Goal: Task Accomplishment & Management: Use online tool/utility

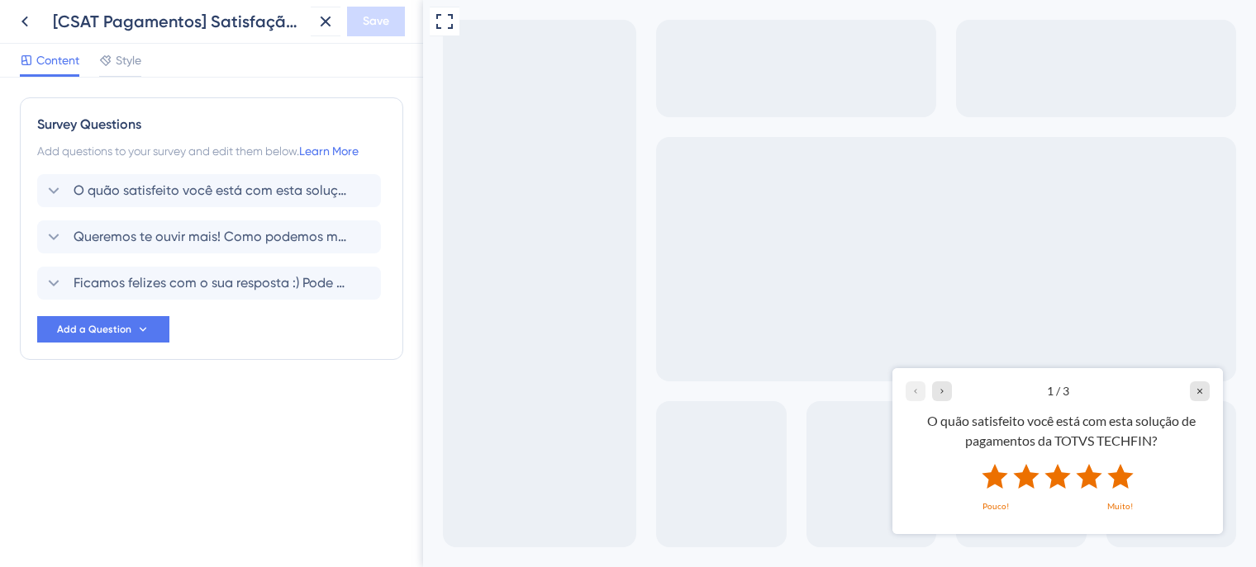
click at [1123, 475] on icon "Rate 5 star" at bounding box center [1120, 475] width 26 height 25
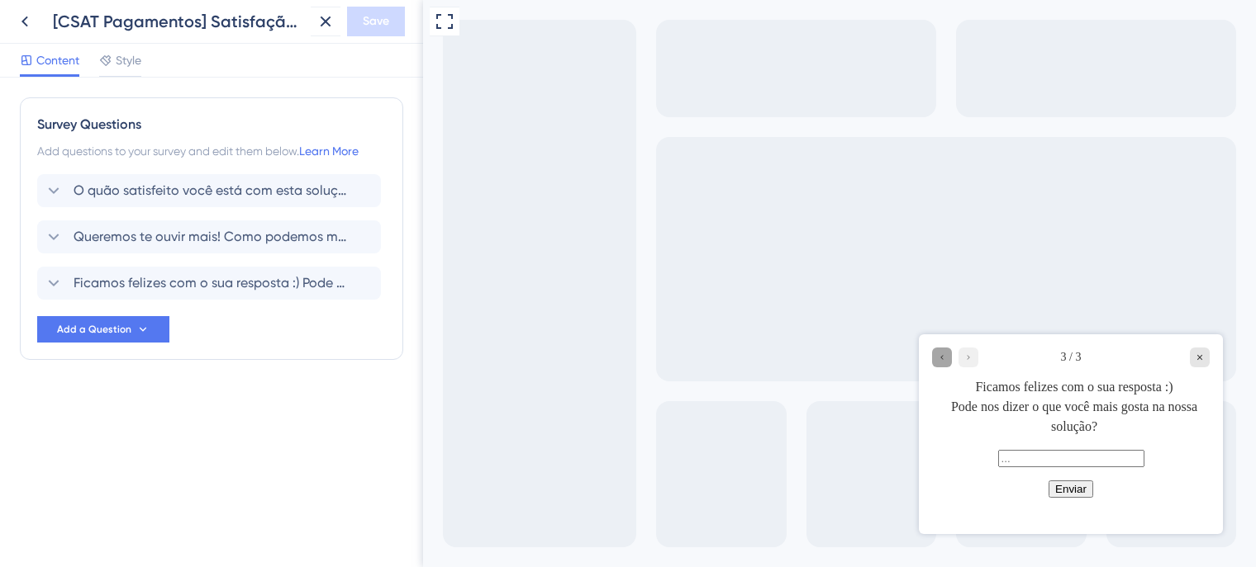
click at [947, 361] on div "Go to Question 2" at bounding box center [942, 358] width 20 height 20
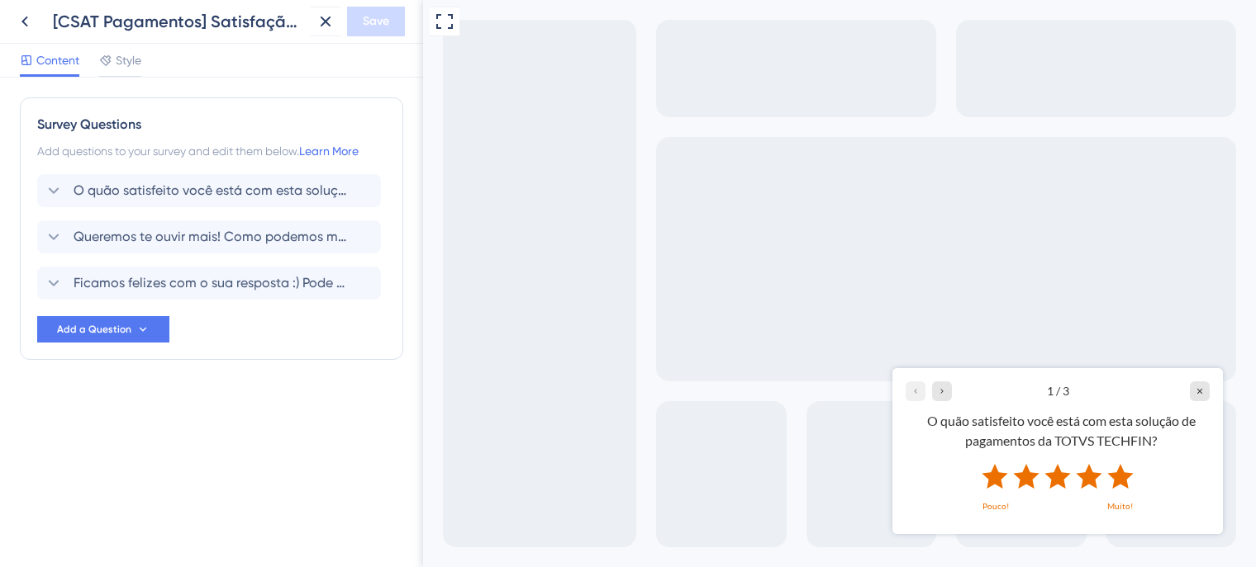
click at [998, 480] on icon "Rate 1 star" at bounding box center [994, 475] width 26 height 25
click at [991, 477] on icon "Rate 1 star" at bounding box center [994, 475] width 26 height 25
click at [1199, 391] on icon "Close survey" at bounding box center [1199, 390] width 5 height 5
click at [705, 274] on div at bounding box center [839, 283] width 833 height 567
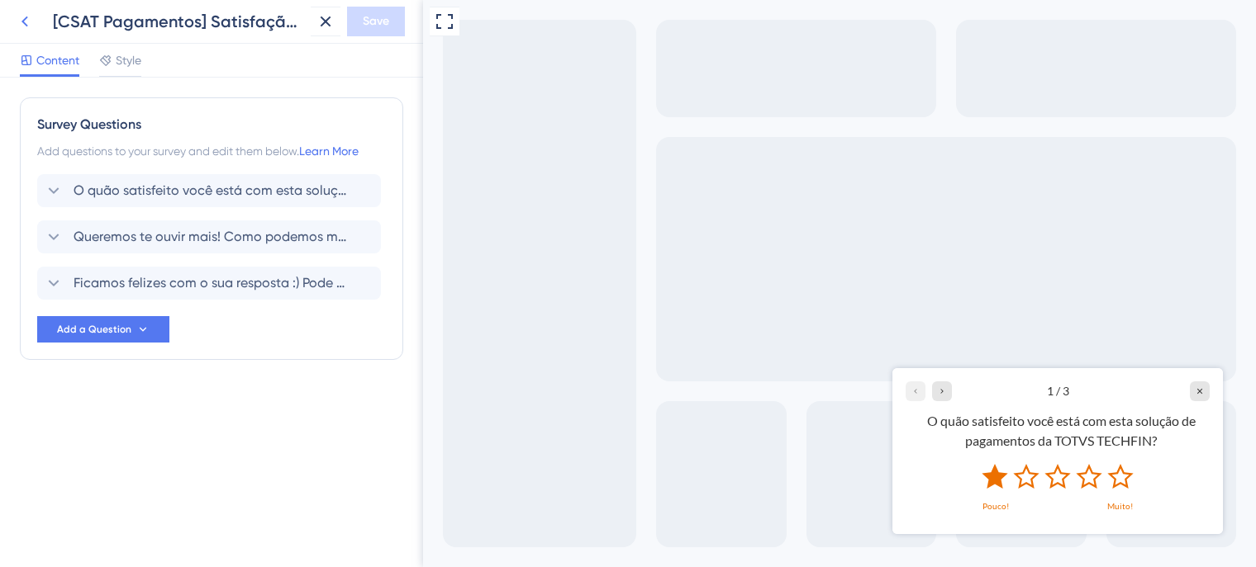
click at [28, 17] on icon at bounding box center [25, 22] width 20 height 20
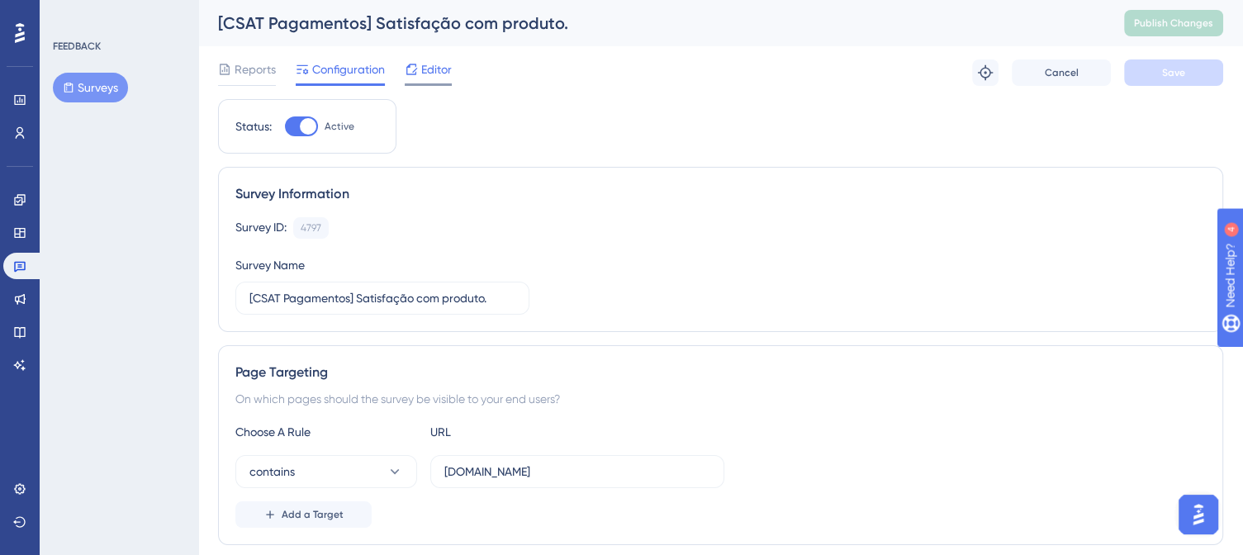
click at [440, 76] on span "Editor" at bounding box center [436, 69] width 31 height 20
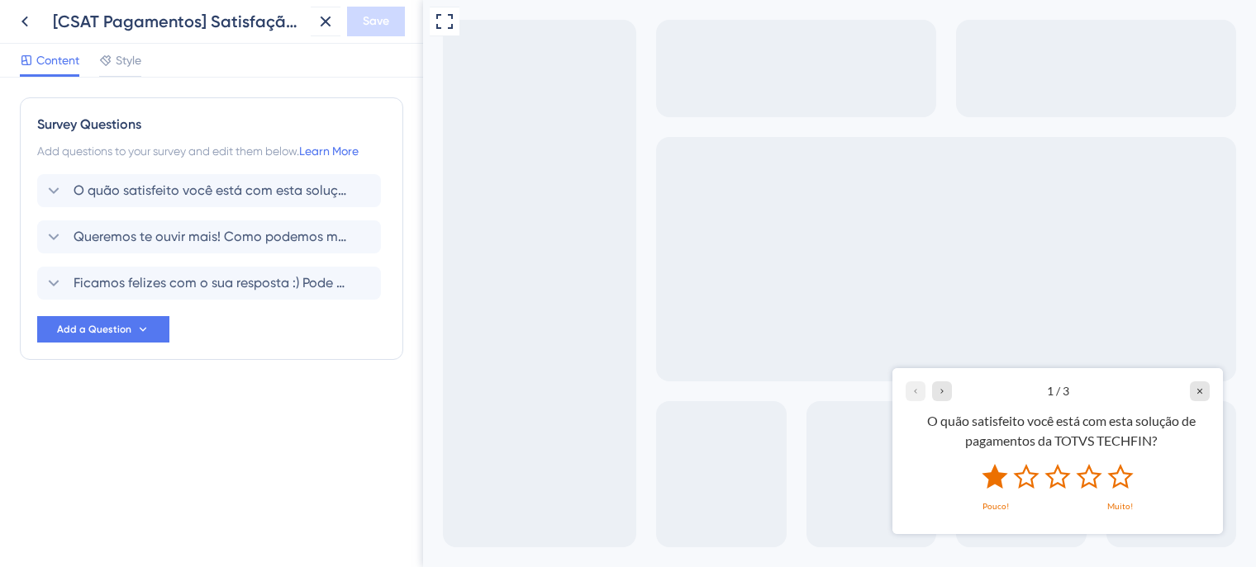
click at [990, 480] on icon "Rate 1 star" at bounding box center [994, 475] width 26 height 25
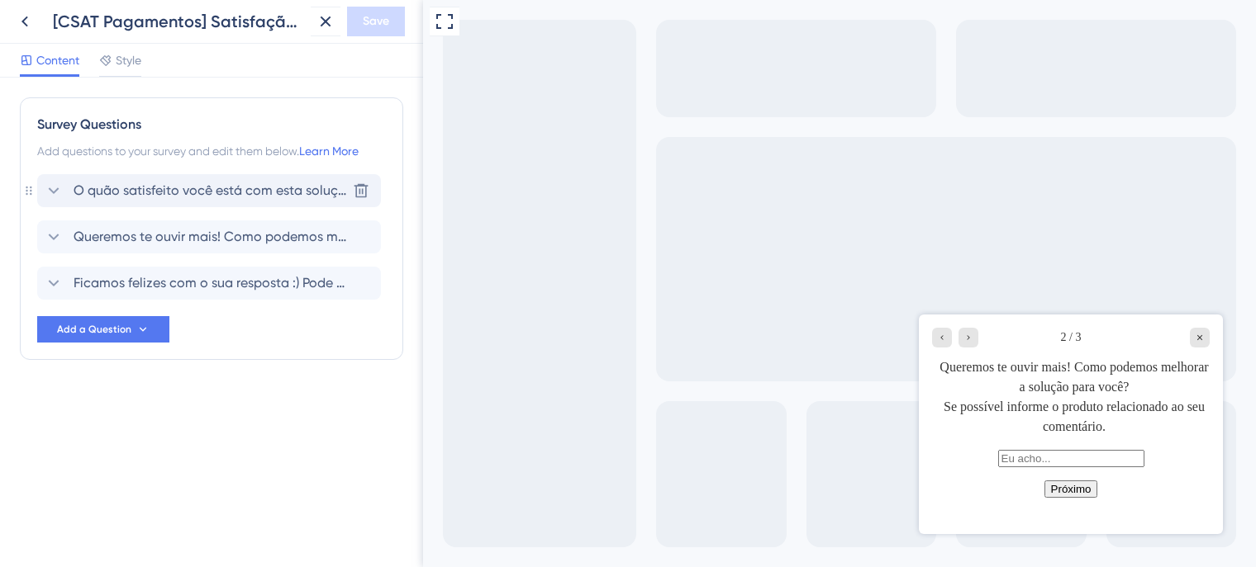
click at [136, 192] on span "O quão satisfeito você está com esta solução de pagamentos da TOTVS TECHFIN?" at bounding box center [210, 191] width 273 height 20
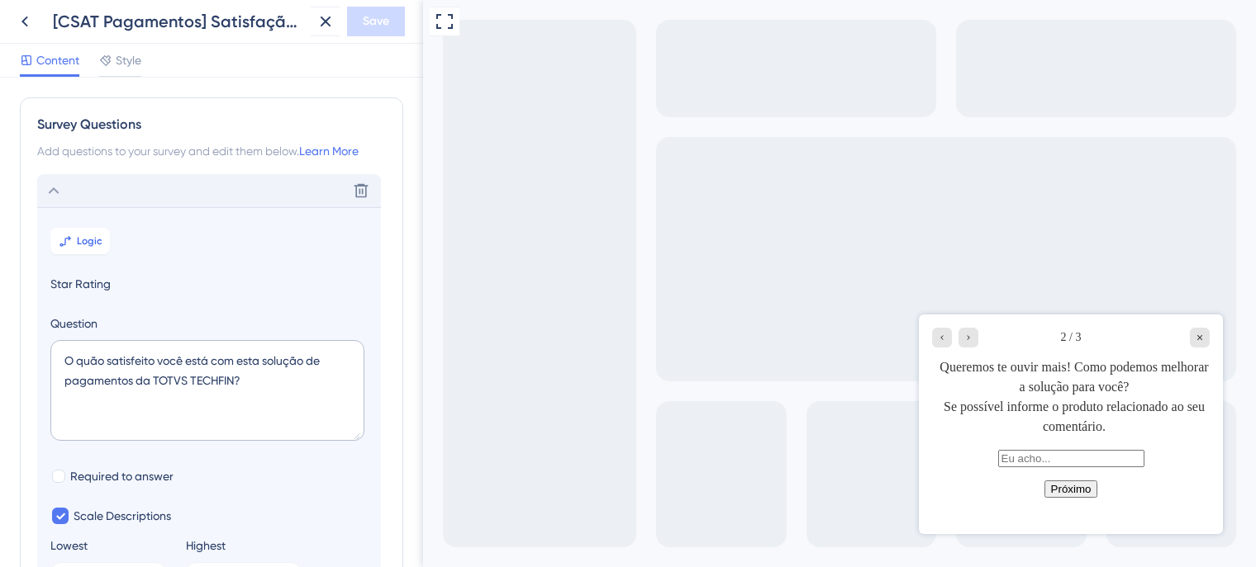
scroll to position [96, 0]
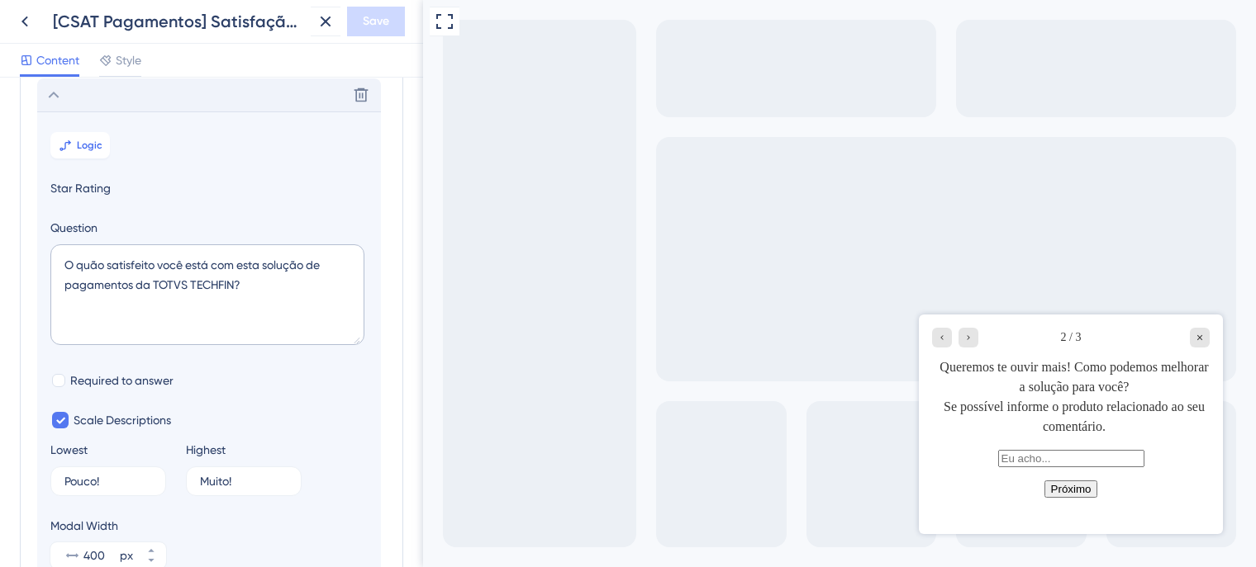
click at [52, 92] on icon at bounding box center [54, 95] width 20 height 20
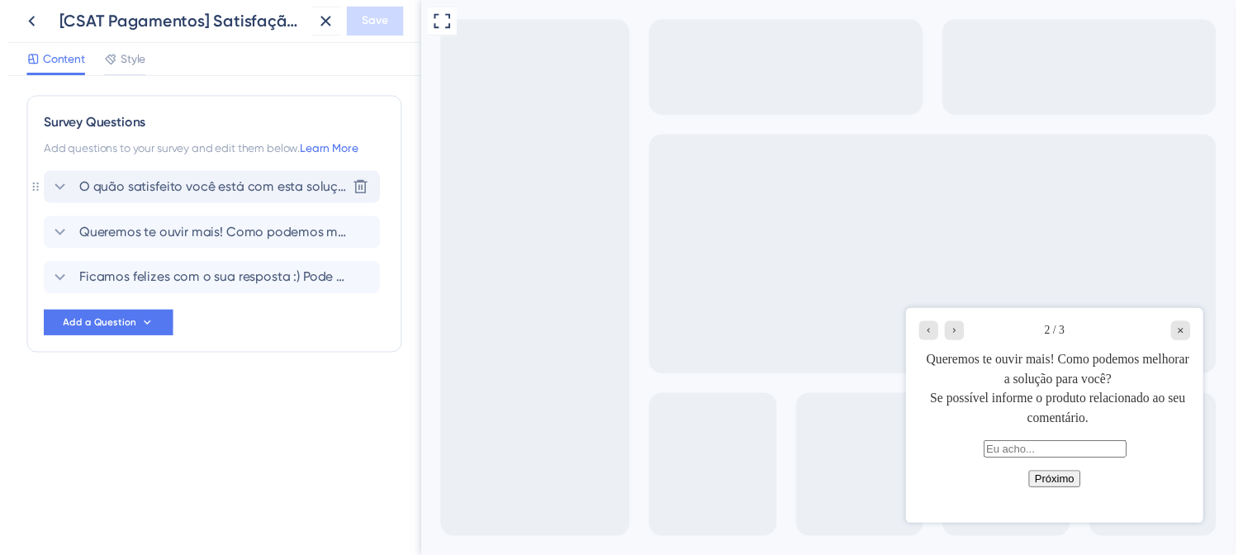
scroll to position [0, 0]
click at [940, 334] on icon "Go to Question 1" at bounding box center [942, 338] width 10 height 10
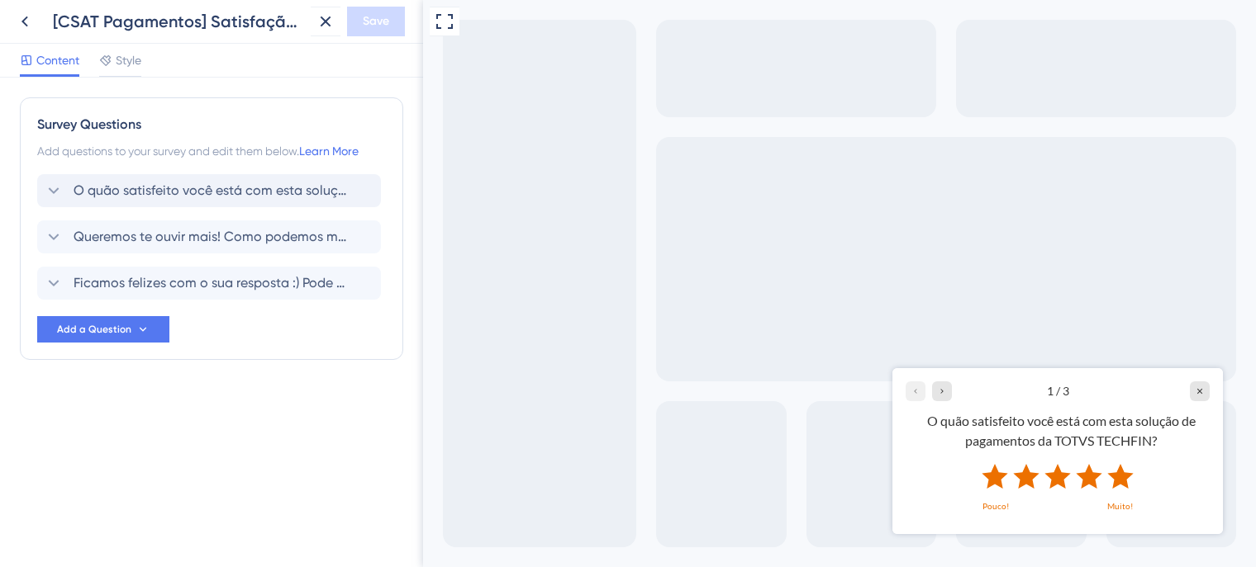
click at [1118, 478] on icon "Rate 5 star" at bounding box center [1120, 475] width 26 height 25
click at [1122, 470] on icon "Rate 5 star" at bounding box center [1120, 475] width 26 height 25
click at [994, 480] on icon "Rate 1 star" at bounding box center [994, 475] width 26 height 25
click at [1122, 480] on icon "Rate 5 star" at bounding box center [1120, 475] width 26 height 25
click at [26, 18] on icon at bounding box center [24, 22] width 7 height 11
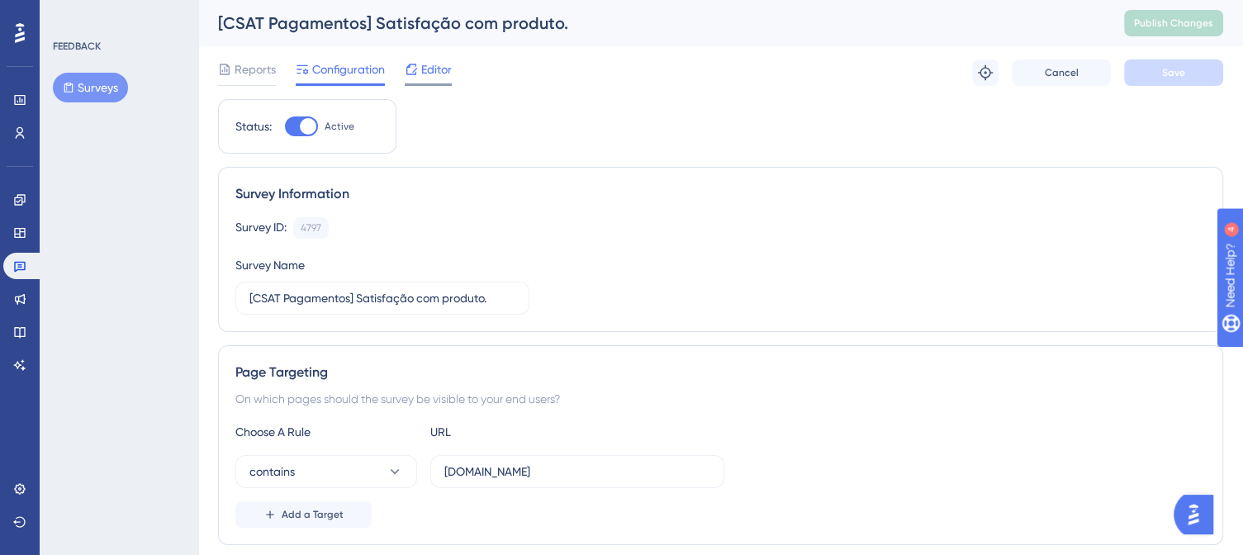
click at [434, 60] on span "Editor" at bounding box center [436, 69] width 31 height 20
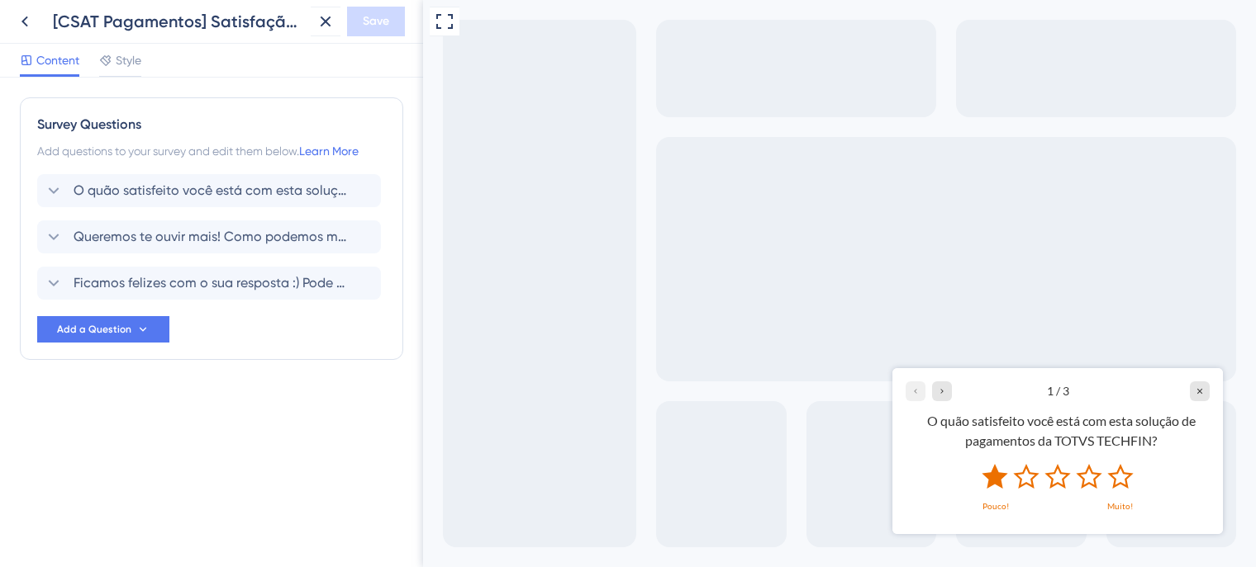
click at [996, 473] on icon "Rate 1 star" at bounding box center [994, 475] width 26 height 25
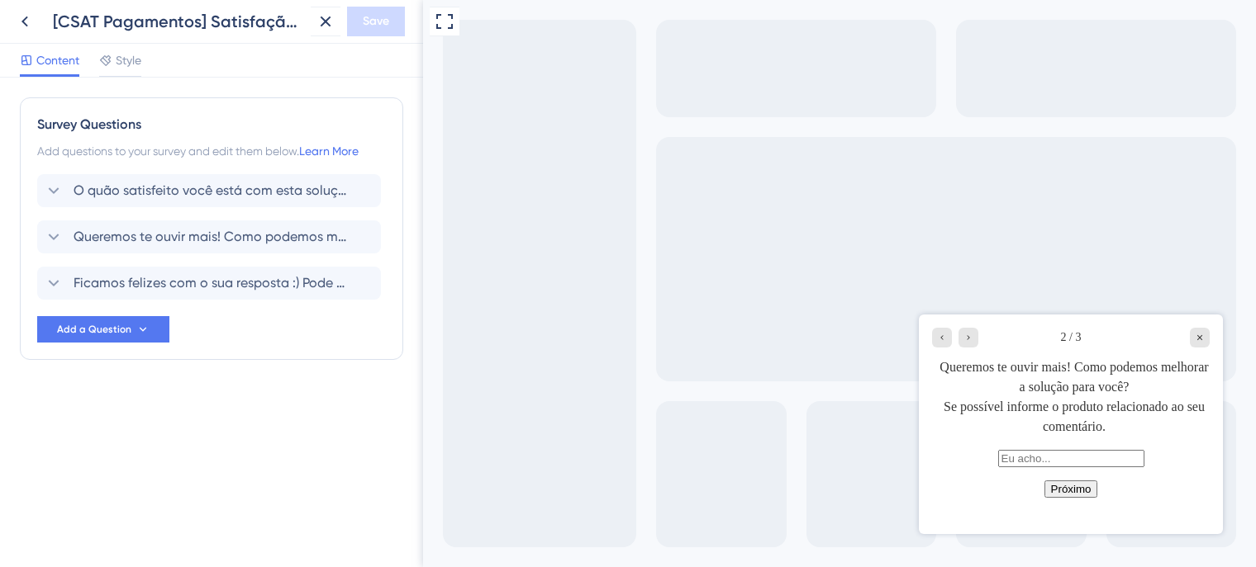
click at [1075, 498] on button "Próximo" at bounding box center [1071, 489] width 54 height 17
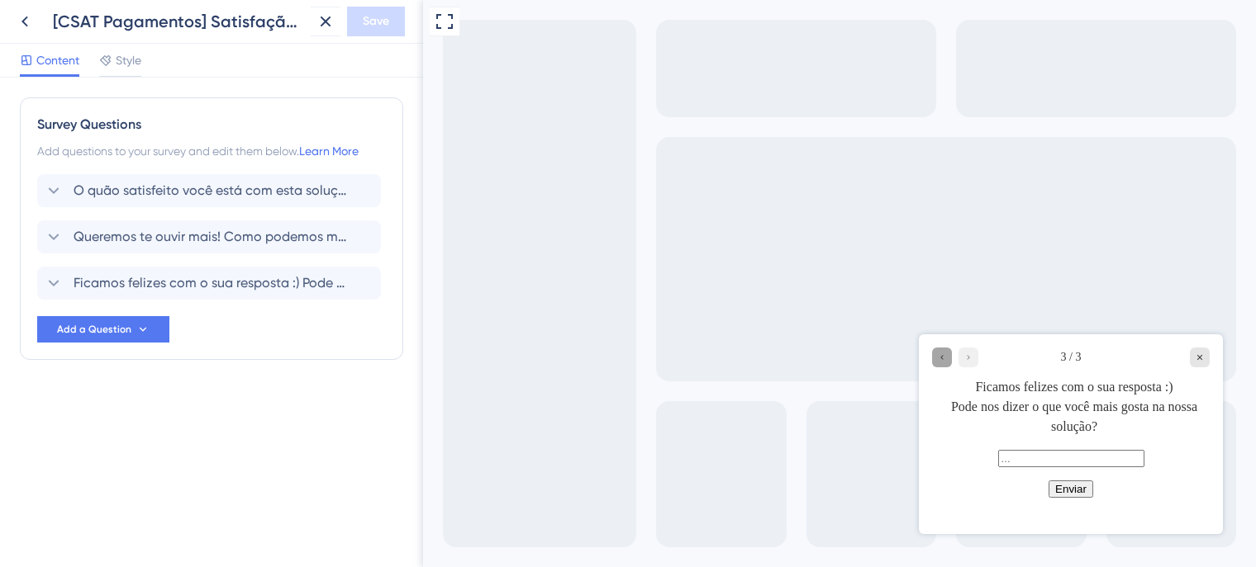
click at [941, 358] on icon "Go to Question 2" at bounding box center [942, 358] width 10 height 10
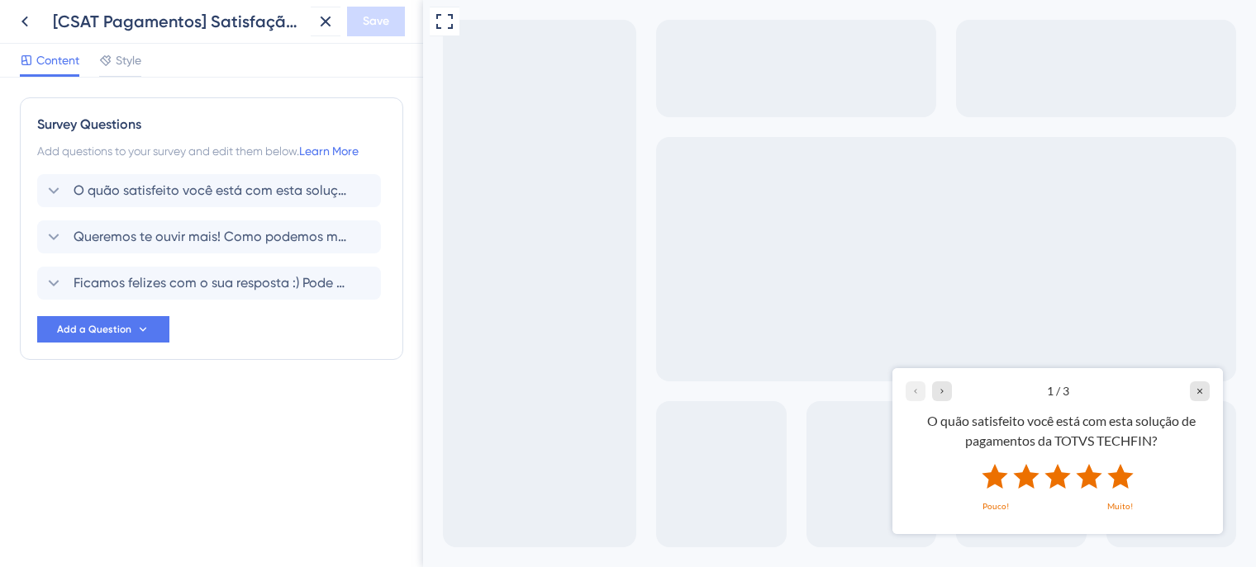
click at [1123, 476] on icon "Rate 5 star" at bounding box center [1120, 475] width 26 height 25
click at [25, 21] on icon at bounding box center [25, 22] width 20 height 20
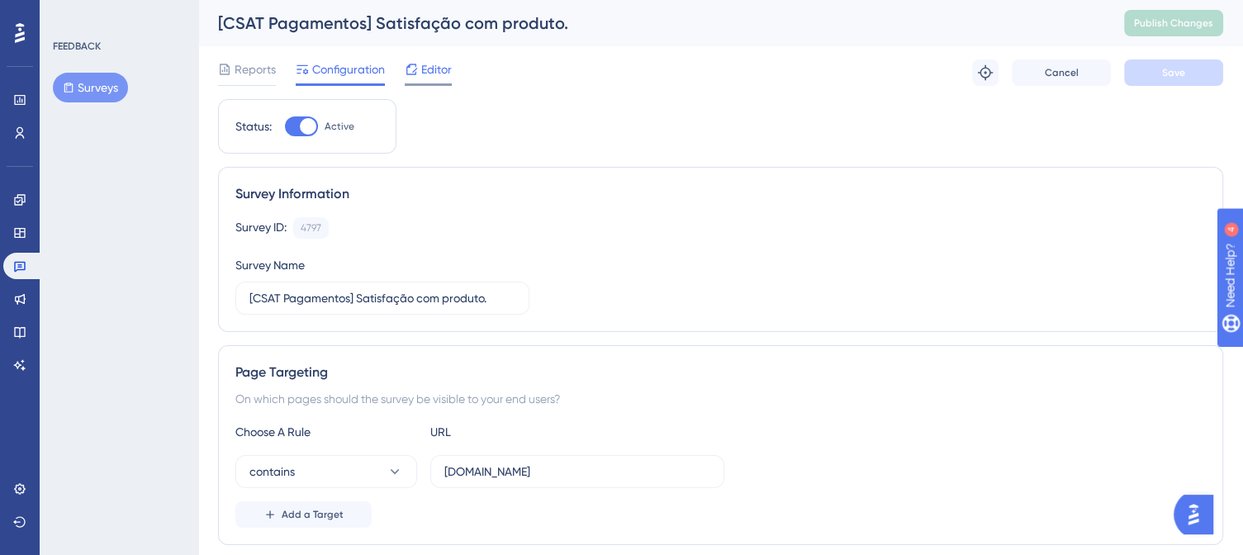
click at [416, 63] on icon at bounding box center [411, 69] width 13 height 13
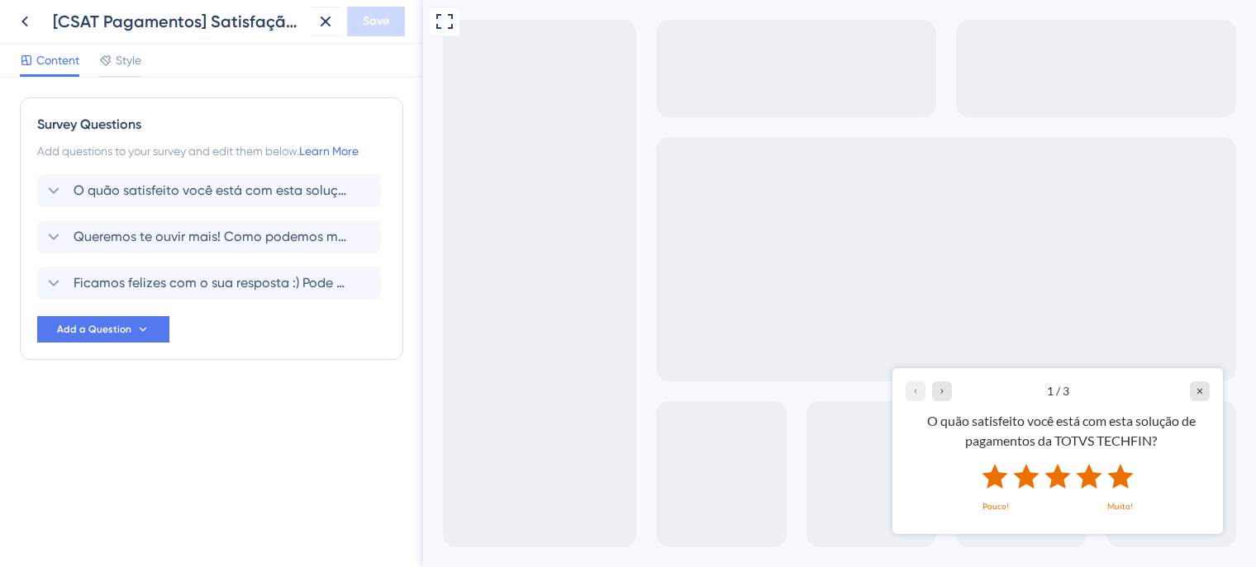
click at [1119, 477] on icon "Rate 5 star" at bounding box center [1120, 475] width 26 height 25
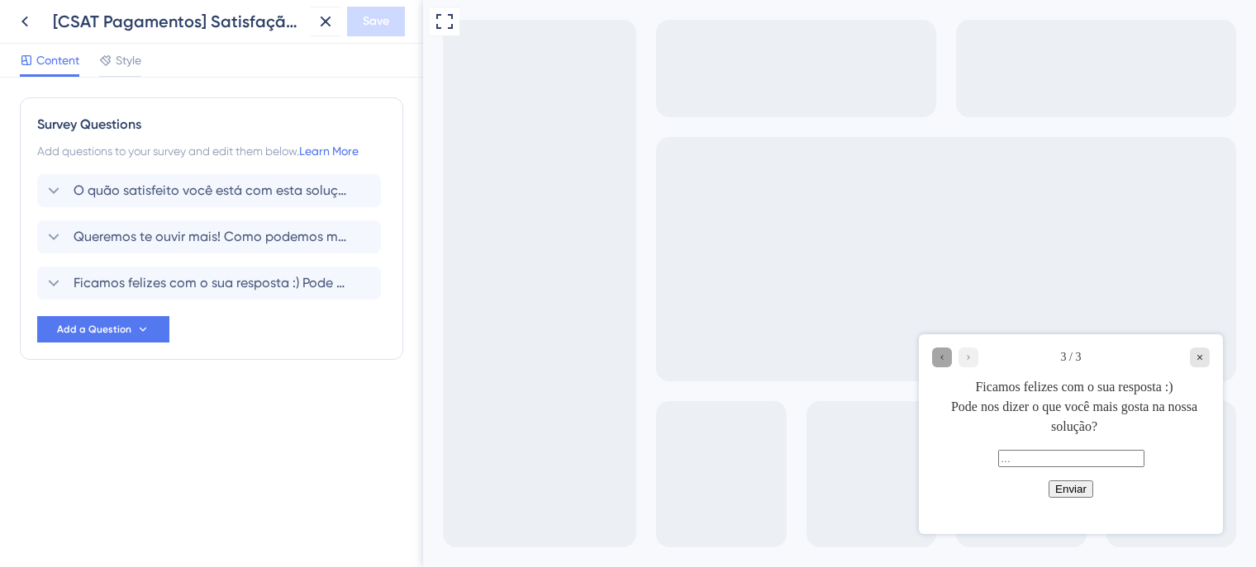
click at [938, 363] on div "Go to Question 2" at bounding box center [942, 358] width 20 height 20
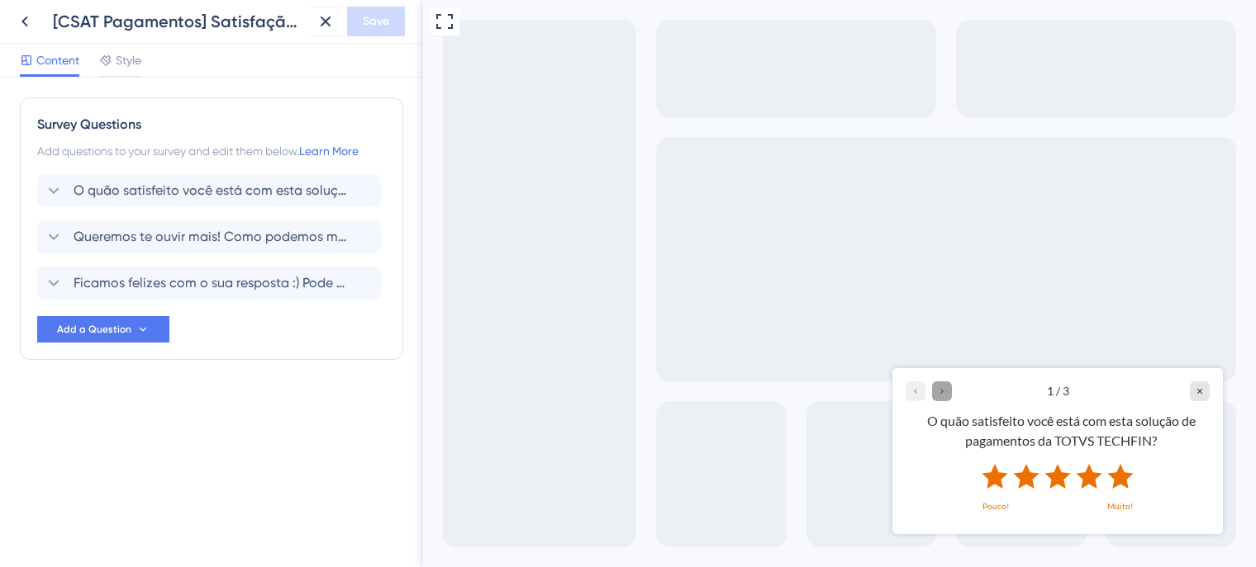
click at [942, 392] on icon "Go to Question 2" at bounding box center [942, 391] width 10 height 10
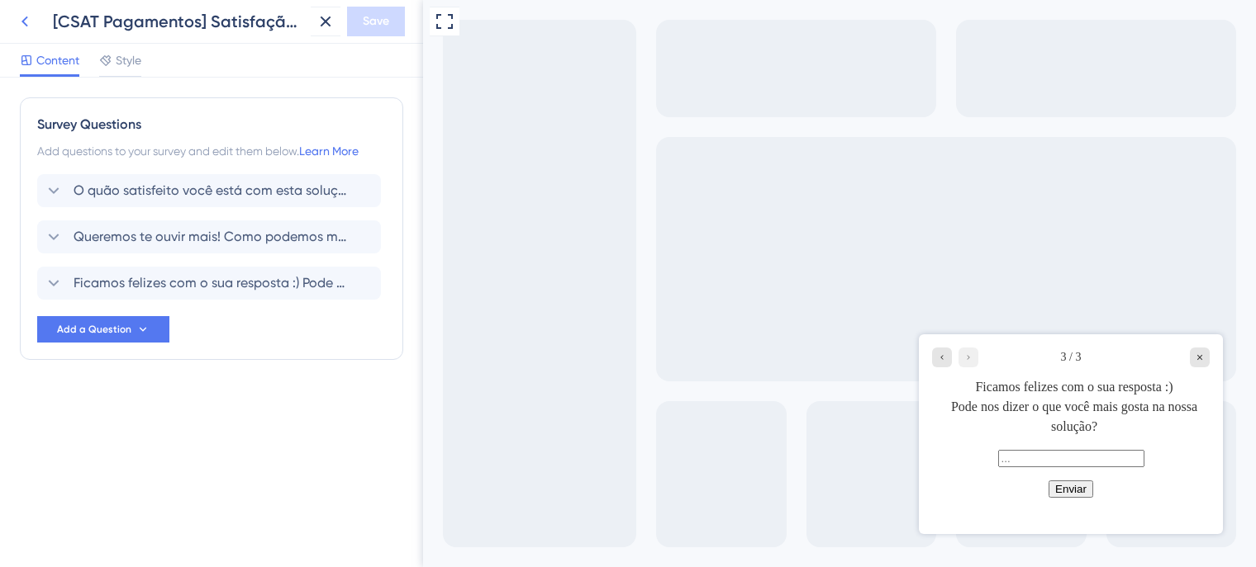
click at [30, 12] on icon at bounding box center [25, 22] width 20 height 20
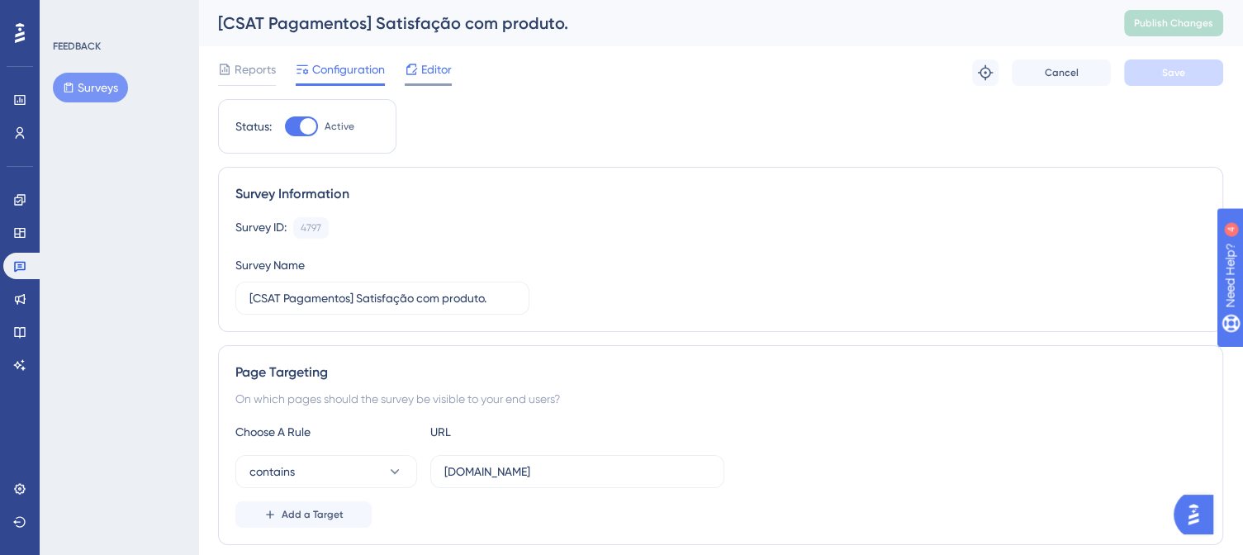
click at [445, 78] on span "Editor" at bounding box center [436, 69] width 31 height 20
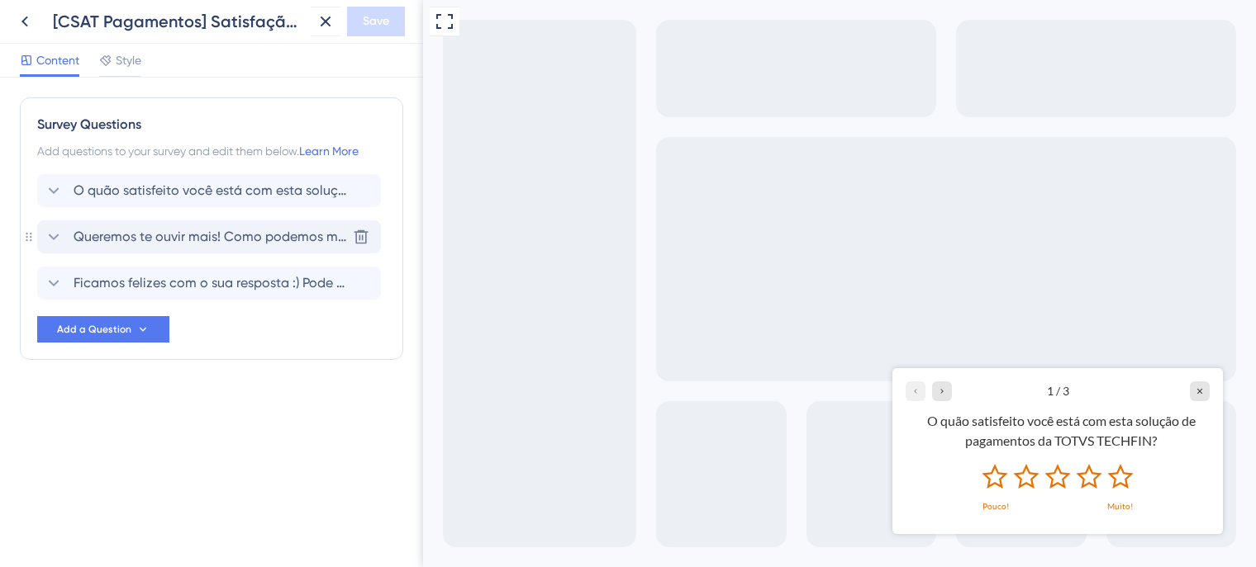
click at [47, 235] on icon at bounding box center [54, 237] width 20 height 20
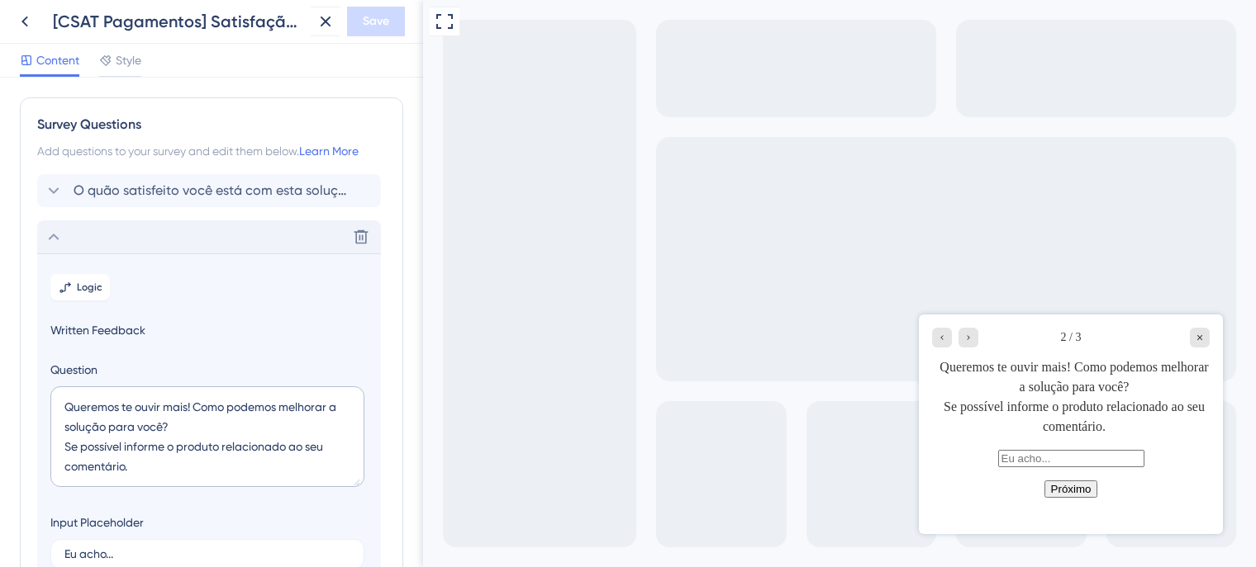
click at [50, 240] on icon at bounding box center [54, 237] width 20 height 20
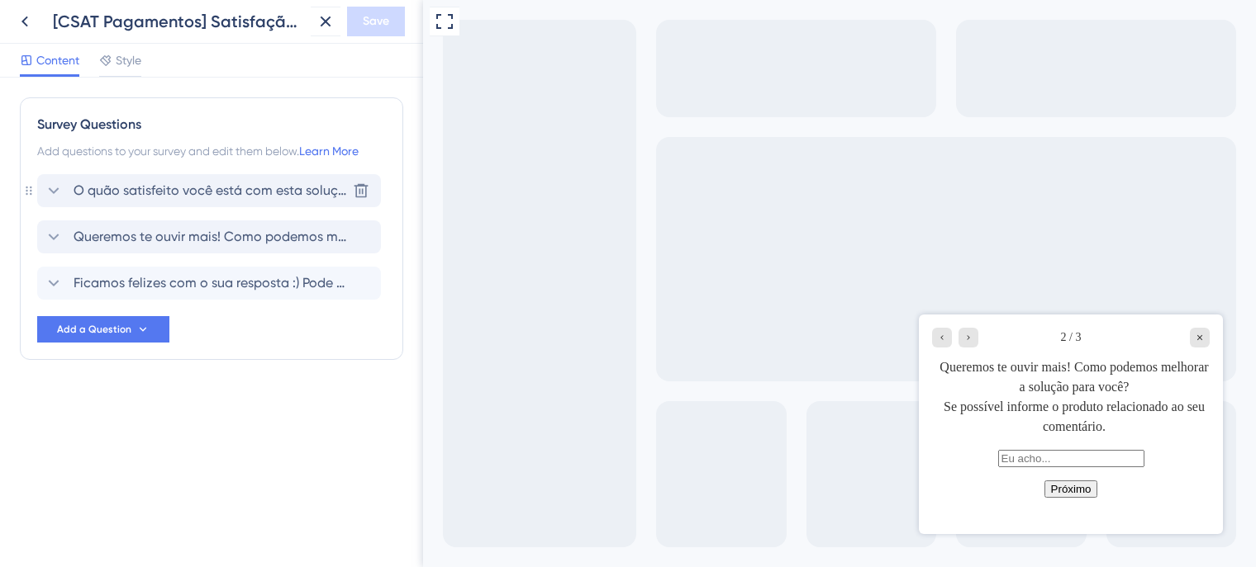
click at [50, 189] on icon at bounding box center [54, 191] width 20 height 20
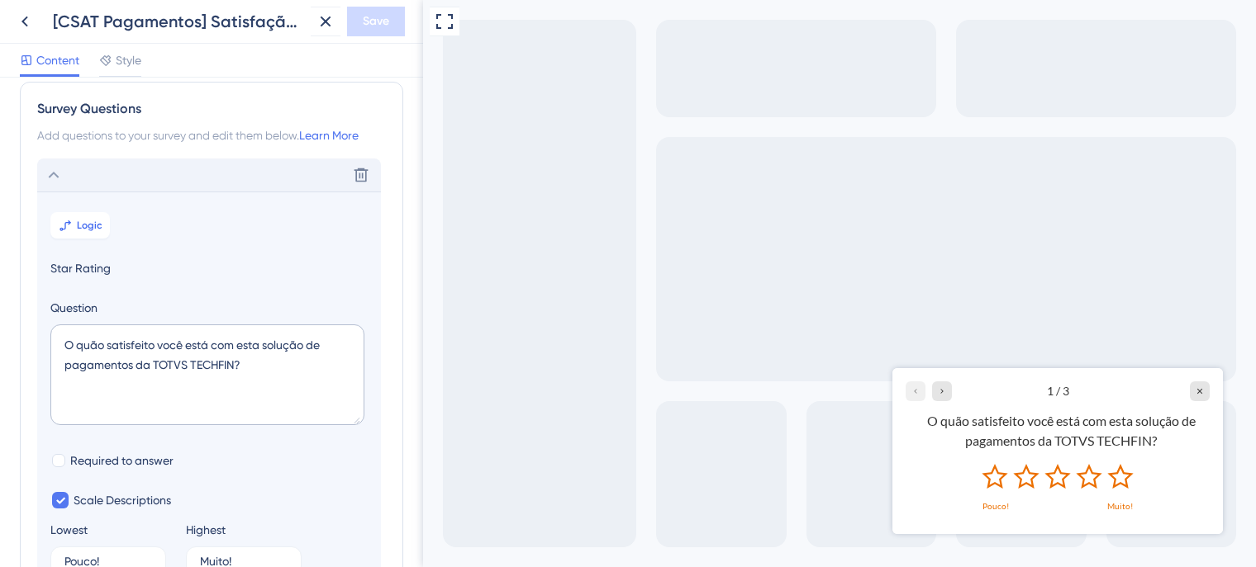
scroll to position [13, 0]
click at [54, 183] on icon at bounding box center [54, 178] width 20 height 20
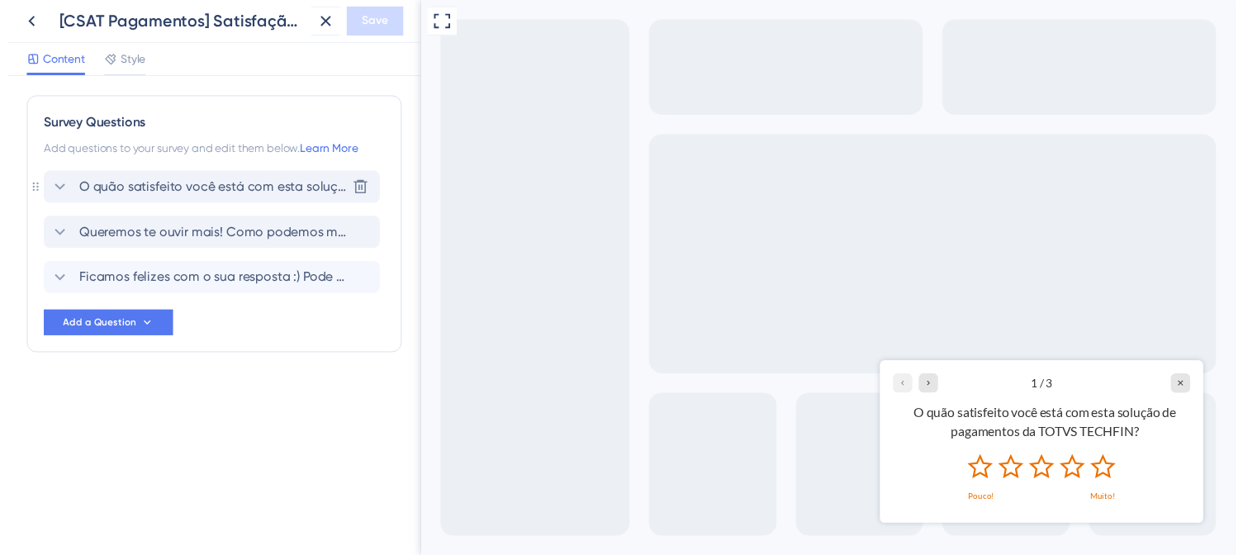
scroll to position [0, 0]
click at [937, 386] on icon "Go to Question 2" at bounding box center [942, 391] width 10 height 10
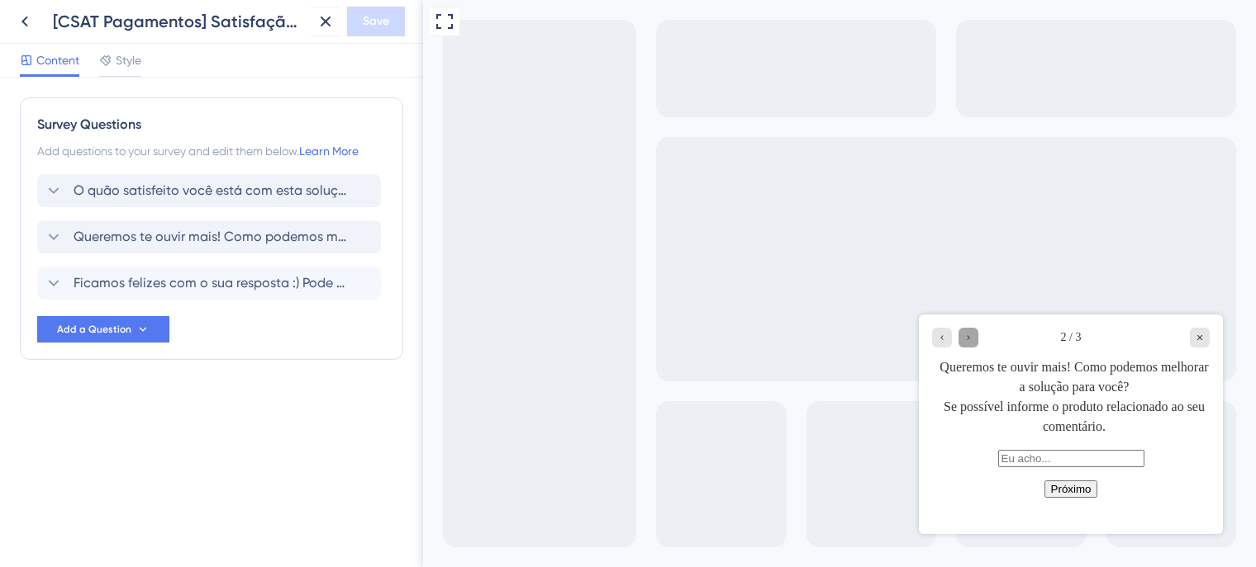
click at [965, 340] on icon "Go to Question 3" at bounding box center [968, 338] width 10 height 10
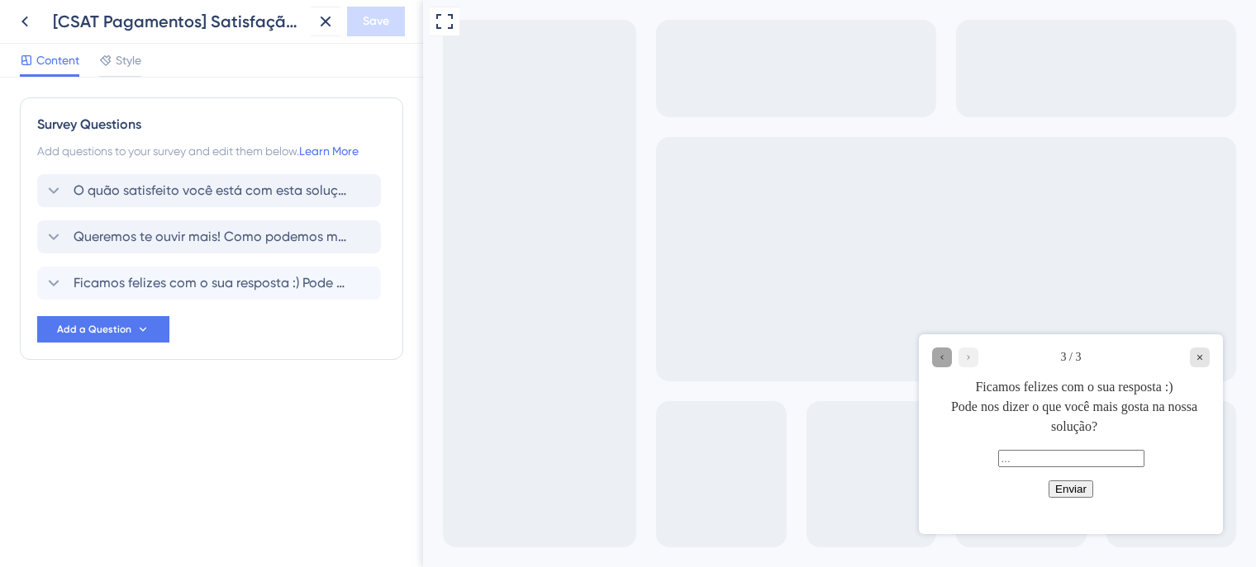
click at [938, 358] on icon "Go to Question 2" at bounding box center [942, 358] width 10 height 10
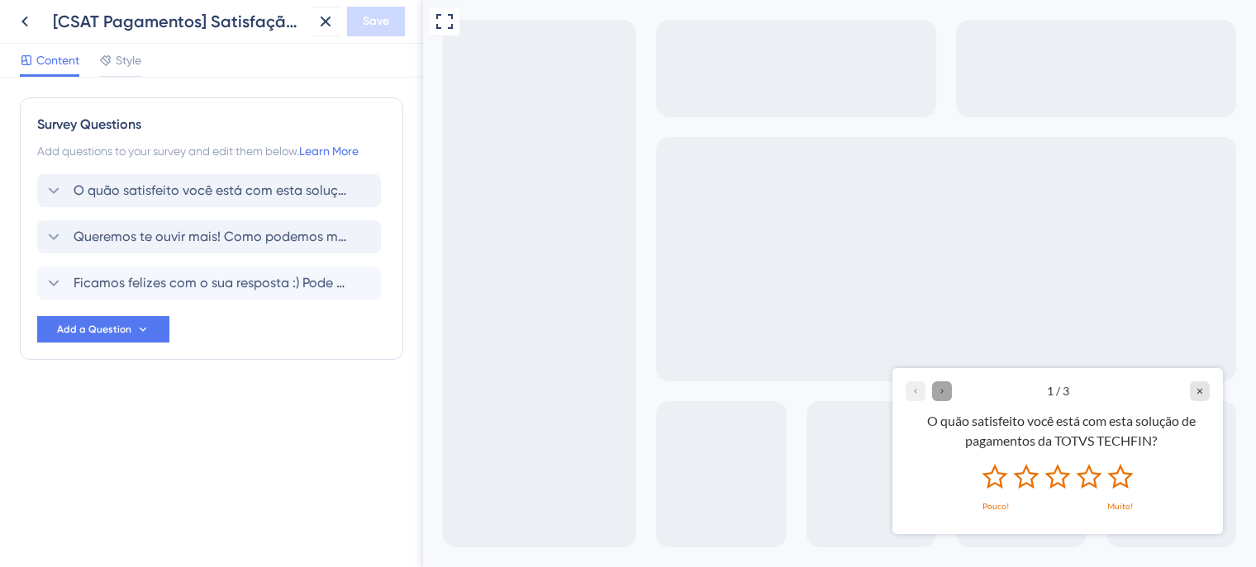
click at [938, 393] on icon "Go to Question 2" at bounding box center [942, 391] width 10 height 10
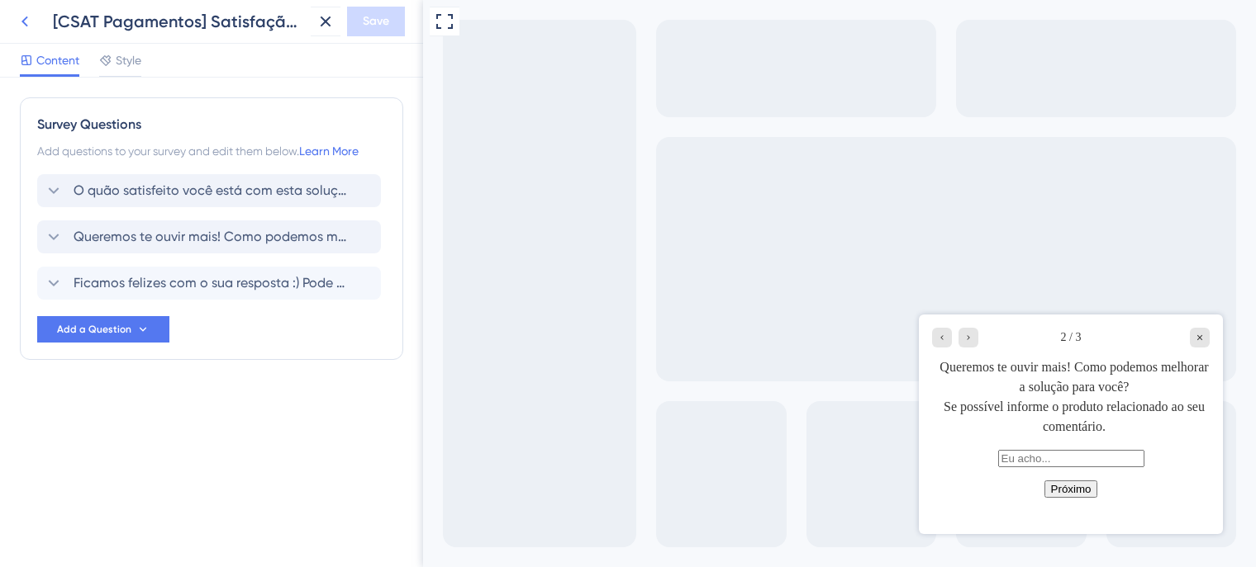
click at [21, 25] on icon at bounding box center [25, 22] width 20 height 20
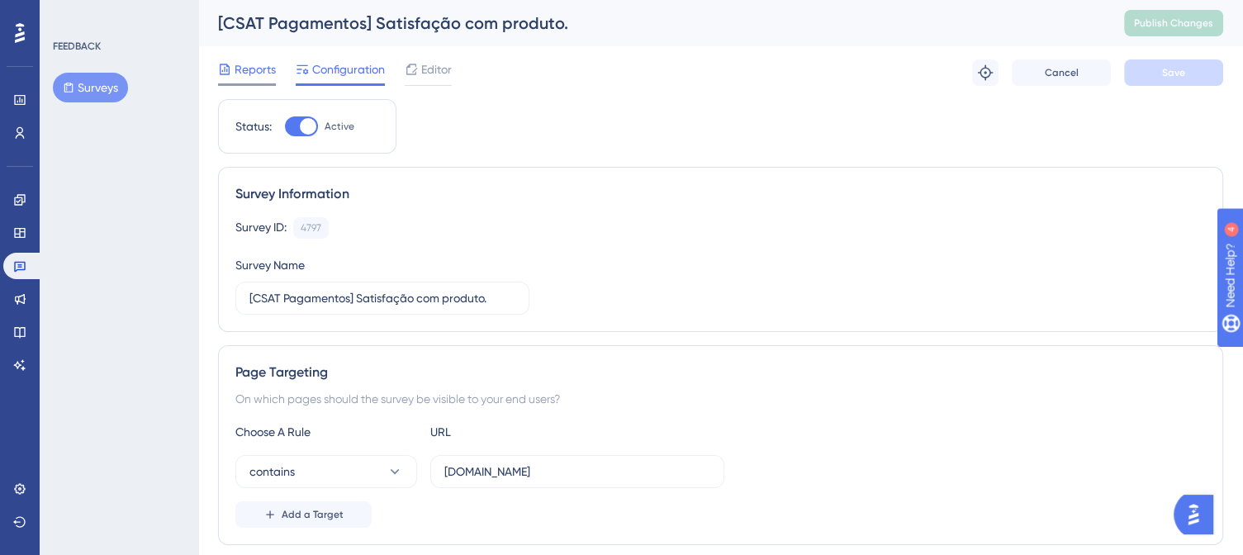
click at [272, 70] on span "Reports" at bounding box center [255, 69] width 41 height 20
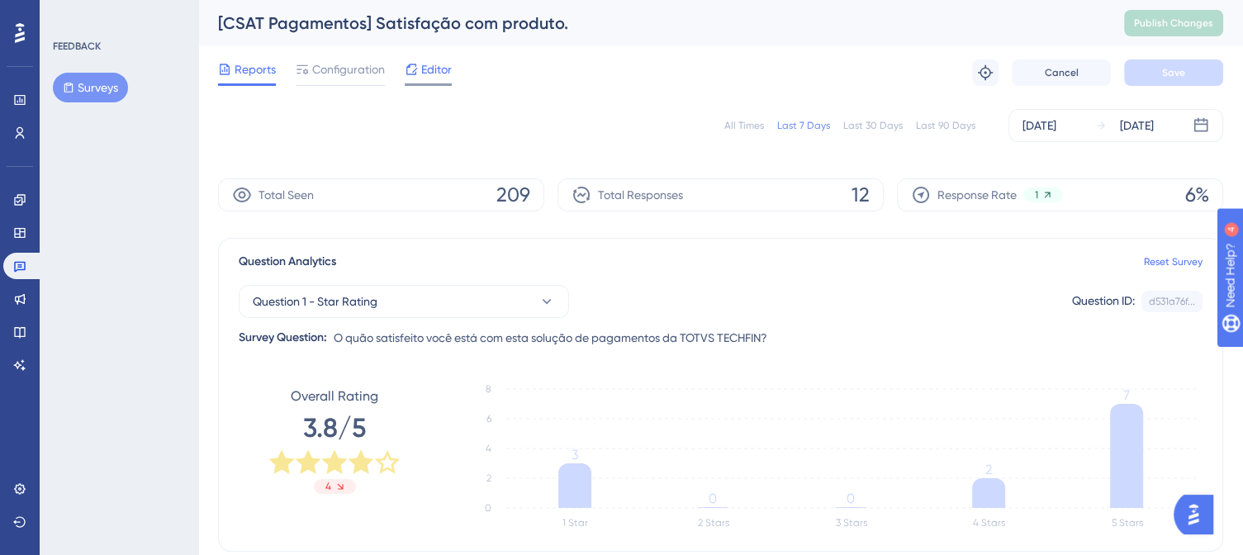
click at [439, 64] on span "Editor" at bounding box center [436, 69] width 31 height 20
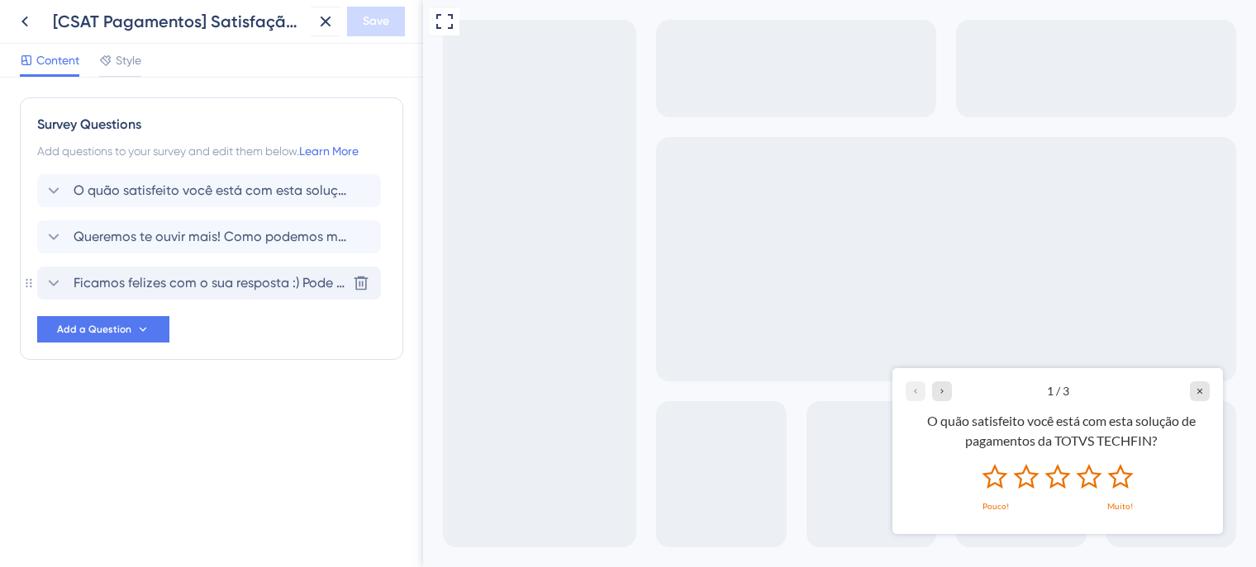
click at [195, 288] on span "Ficamos felizes com o sua resposta :) Pode nos dizer o que você mais gosta na n…" at bounding box center [210, 283] width 273 height 20
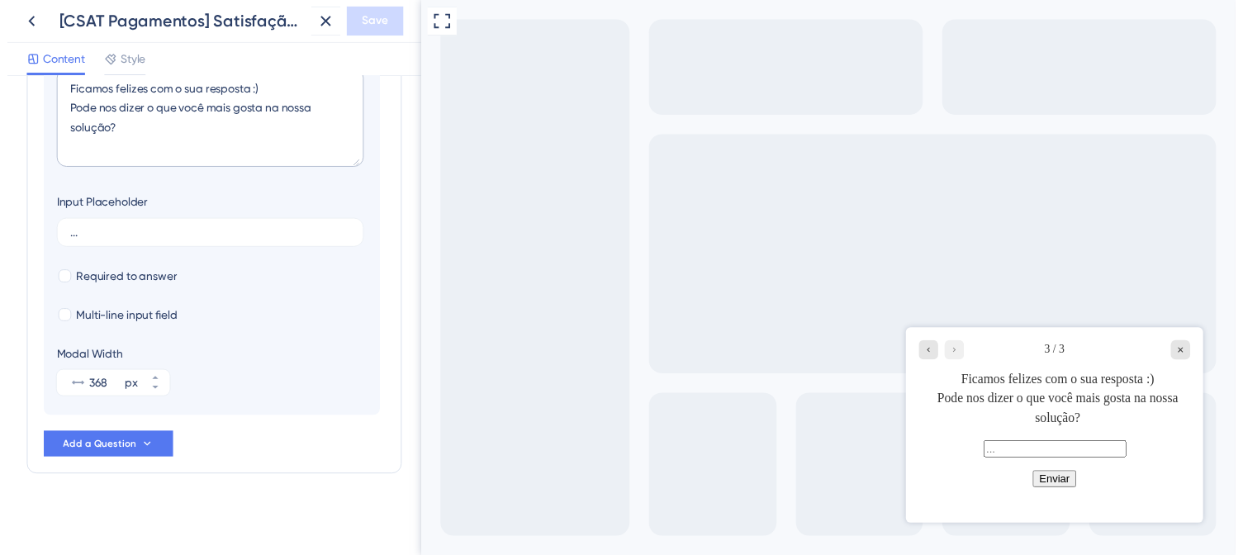
scroll to position [364, 0]
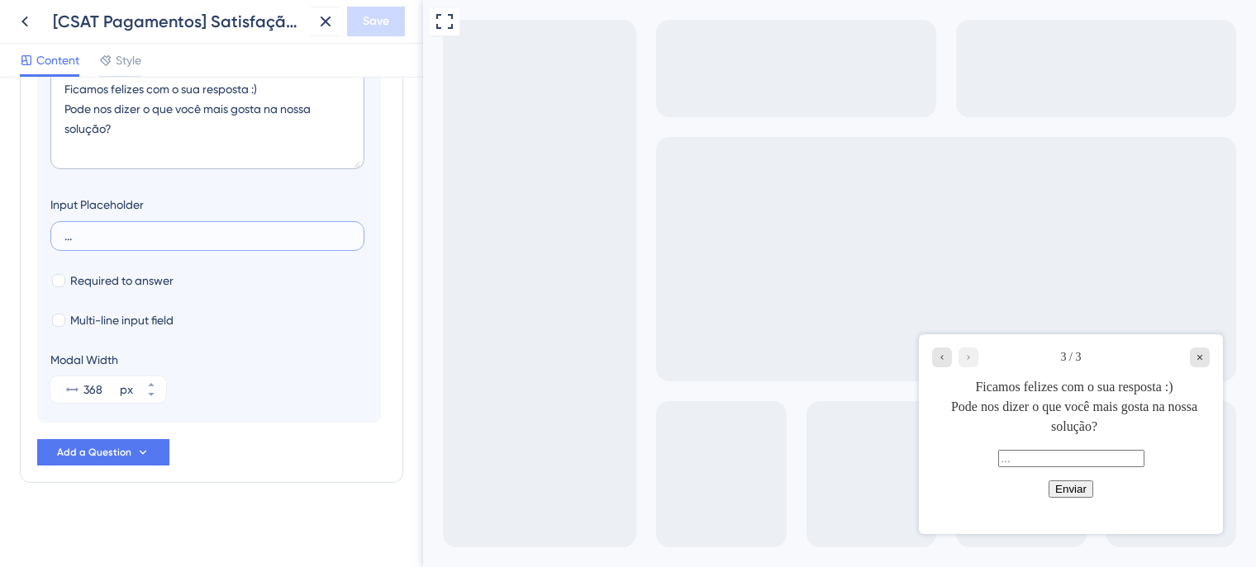
click at [93, 235] on input "..." at bounding box center [207, 236] width 286 height 12
type input "."
click at [228, 525] on div "Survey Questions Add questions to your survey and edit them below. Learn More O…" at bounding box center [211, 141] width 383 height 816
click at [25, 19] on icon at bounding box center [24, 22] width 7 height 11
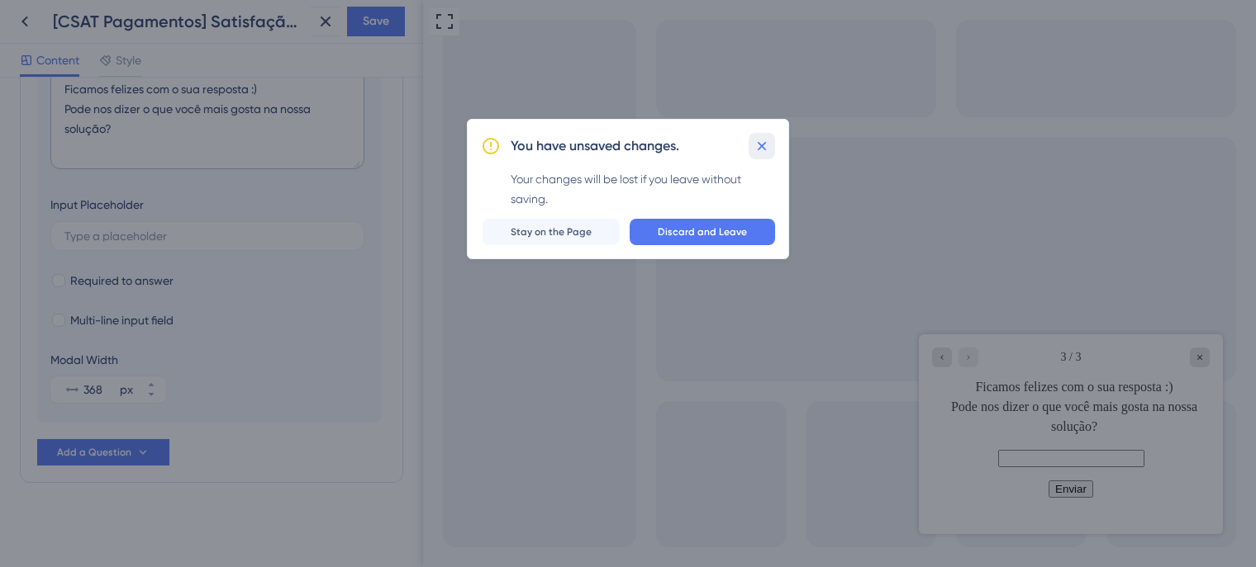
click at [761, 146] on icon at bounding box center [761, 145] width 9 height 9
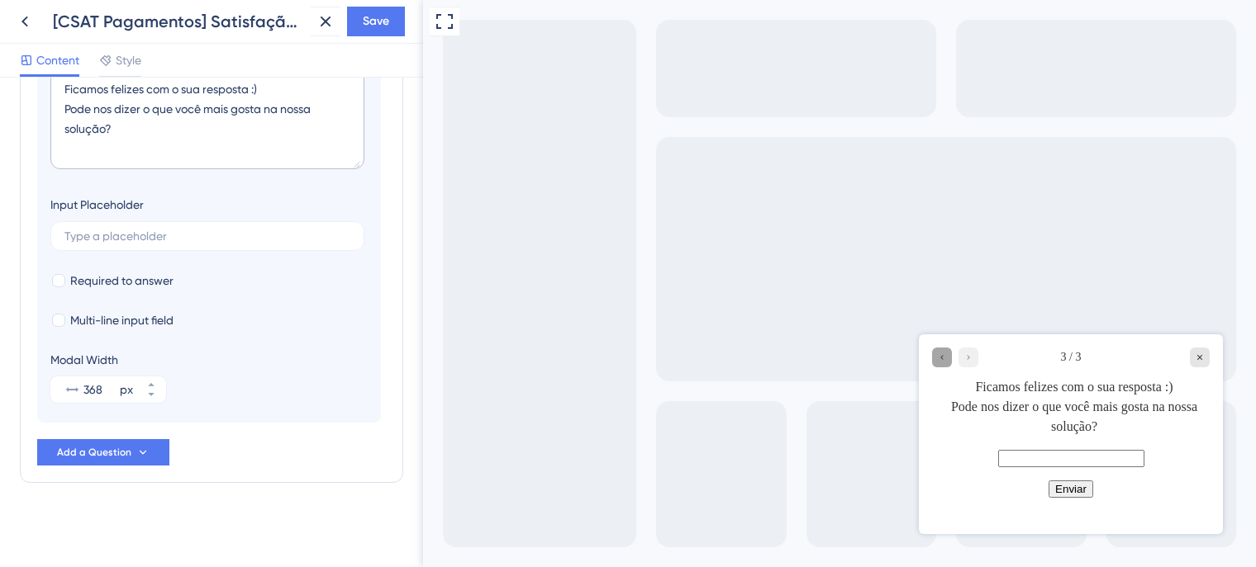
click at [942, 354] on icon "Go to Question 2" at bounding box center [942, 358] width 10 height 10
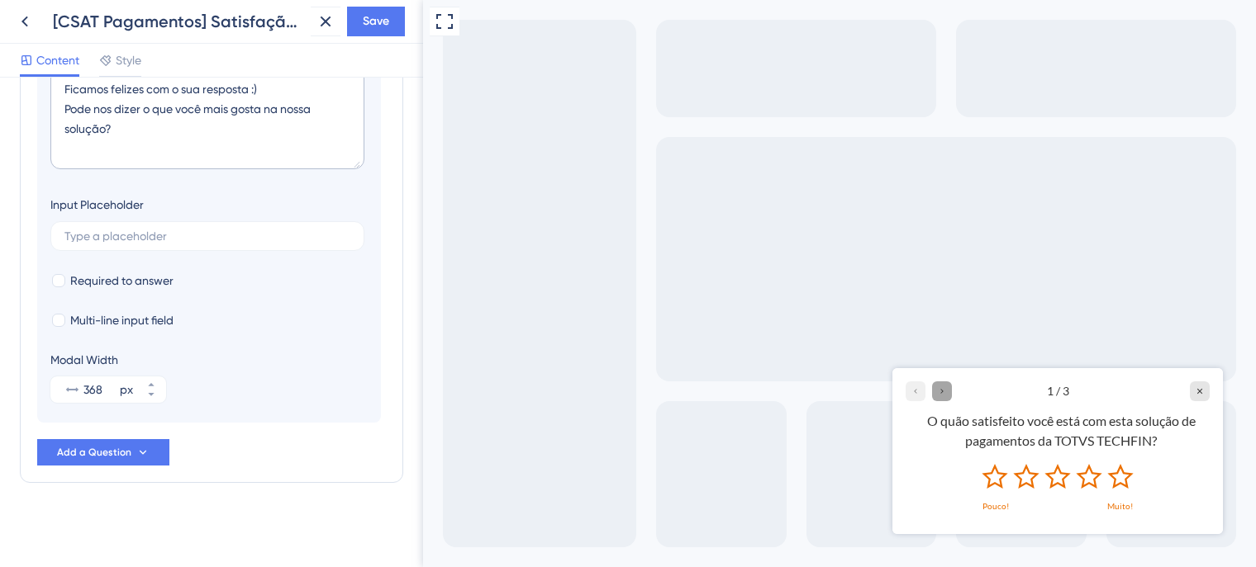
click at [942, 393] on icon "Go to Question 2" at bounding box center [942, 391] width 10 height 10
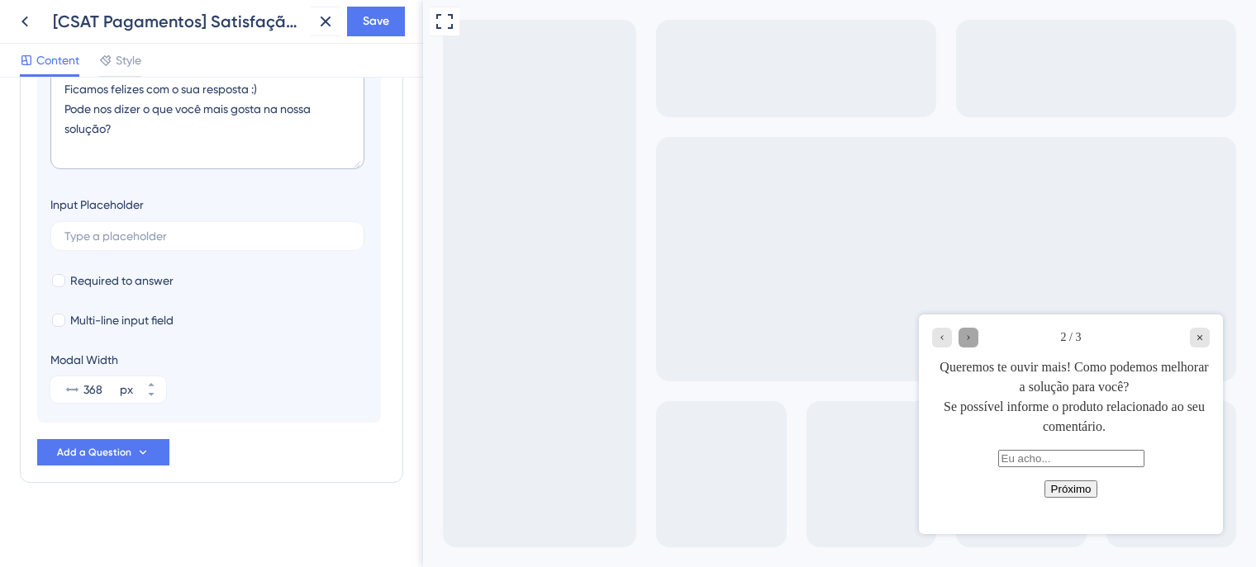
click at [966, 343] on div "Go to Question 3" at bounding box center [968, 338] width 20 height 20
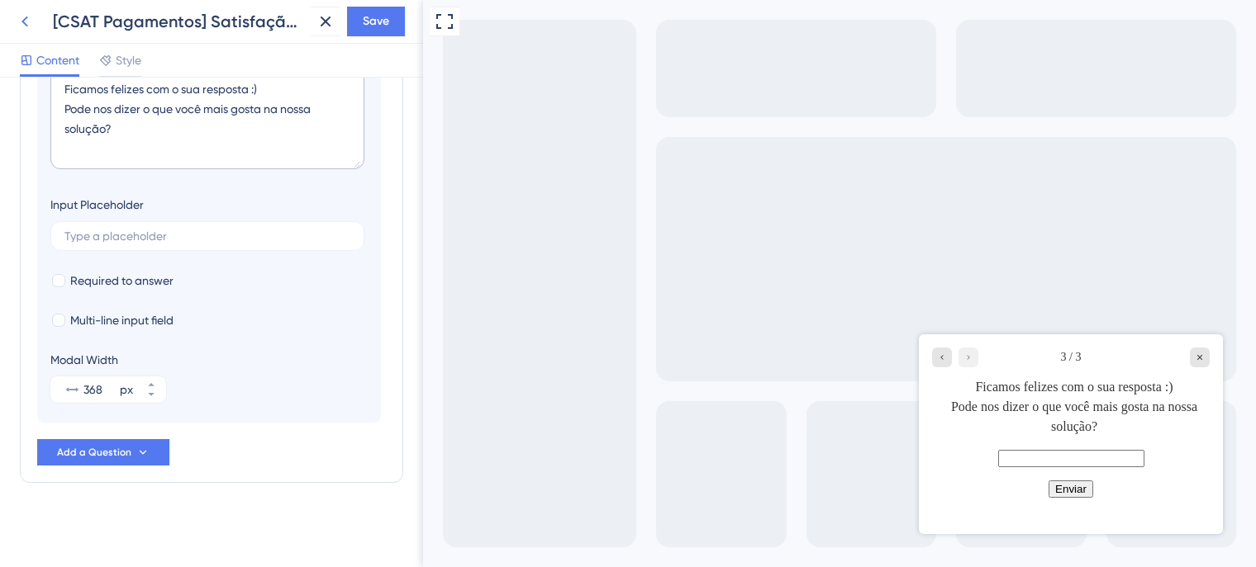
click at [21, 20] on icon at bounding box center [25, 22] width 20 height 20
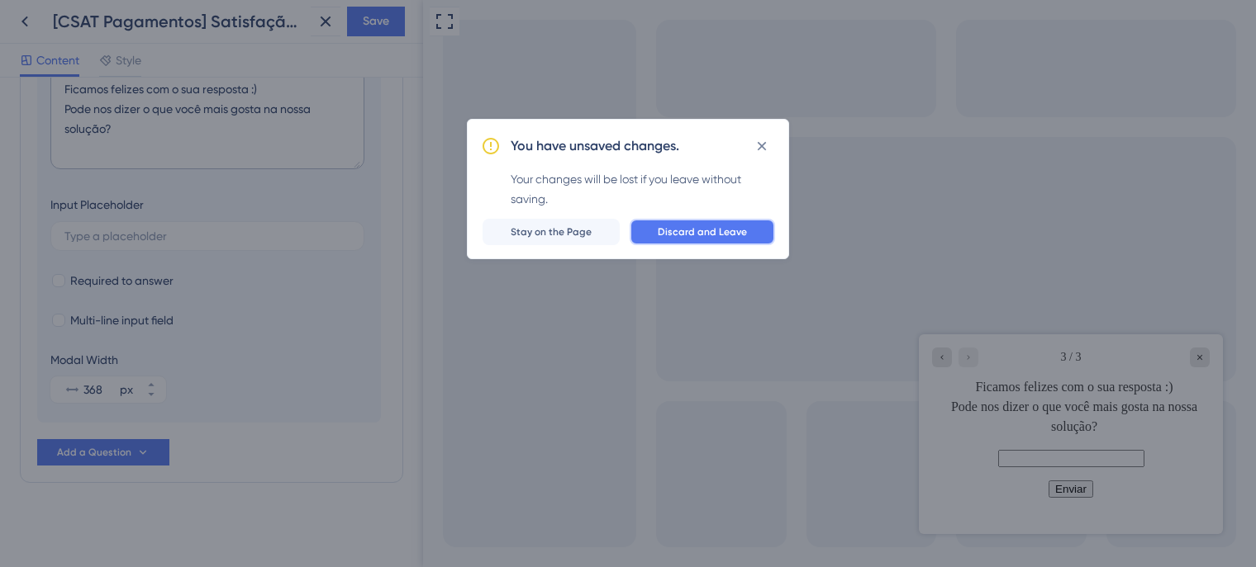
click at [720, 233] on span "Discard and Leave" at bounding box center [701, 231] width 89 height 13
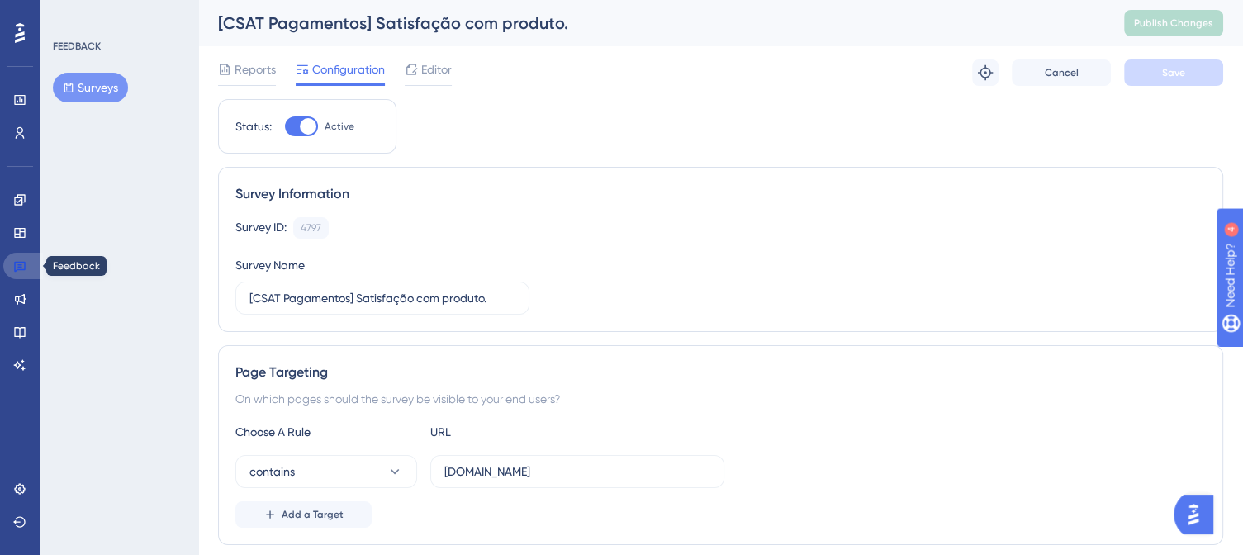
click at [15, 265] on icon at bounding box center [20, 267] width 12 height 11
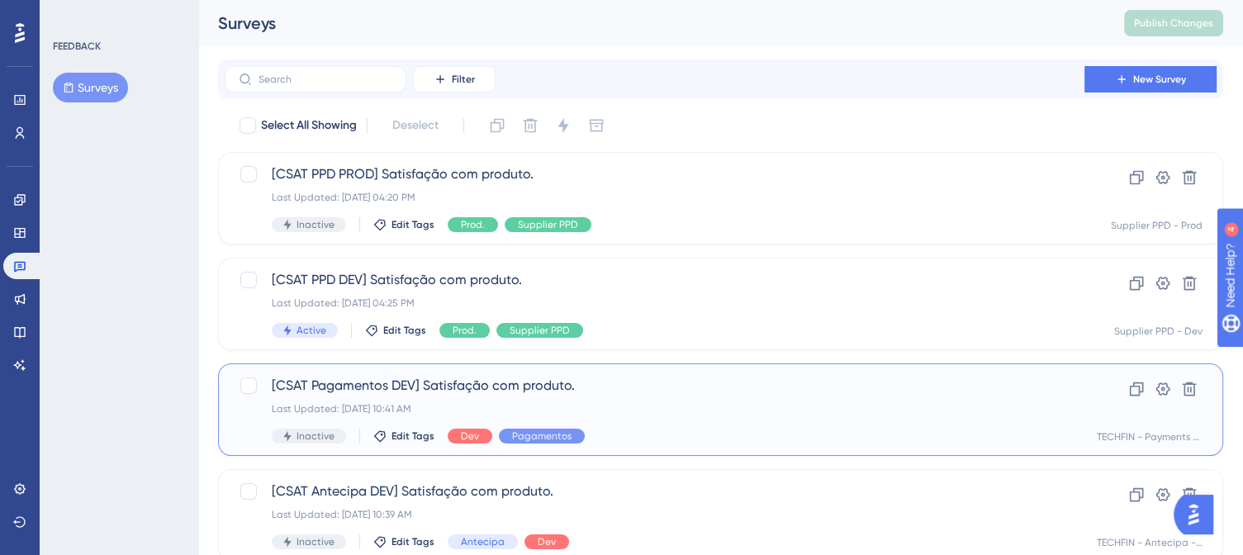
click at [705, 412] on div "Last Updated: [DATE] 10:41 AM" at bounding box center [655, 408] width 766 height 13
